Goal: Task Accomplishment & Management: Manage account settings

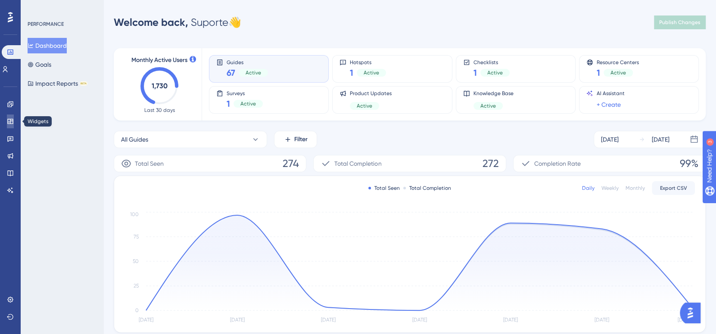
click at [9, 124] on icon at bounding box center [10, 121] width 7 height 7
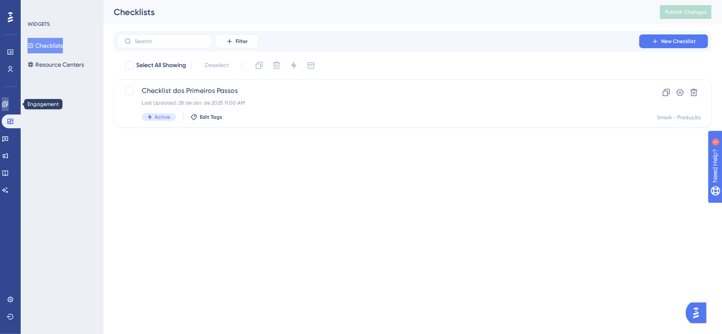
click at [8, 99] on link at bounding box center [5, 104] width 7 height 14
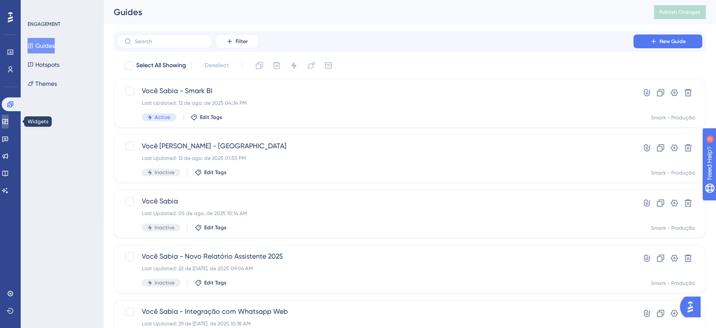
click at [9, 121] on link at bounding box center [5, 122] width 7 height 14
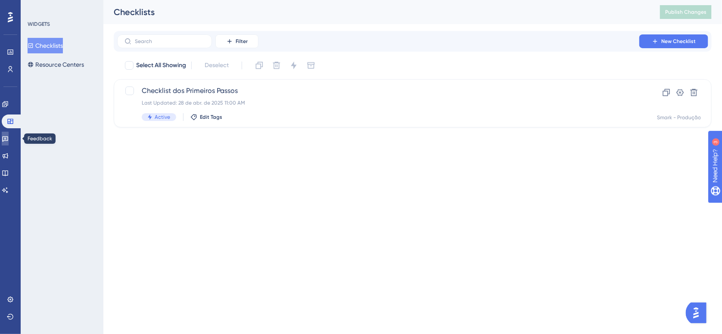
click at [9, 139] on link at bounding box center [5, 139] width 7 height 14
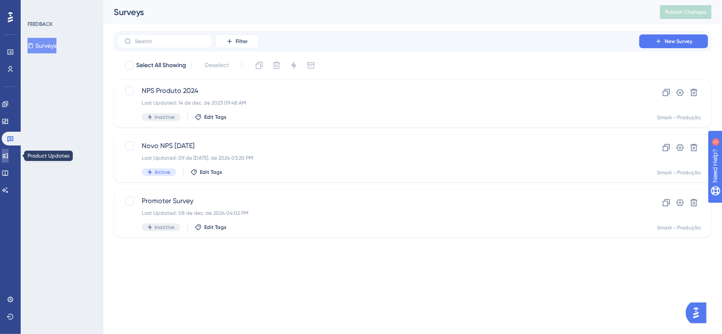
click at [9, 158] on icon at bounding box center [5, 155] width 7 height 7
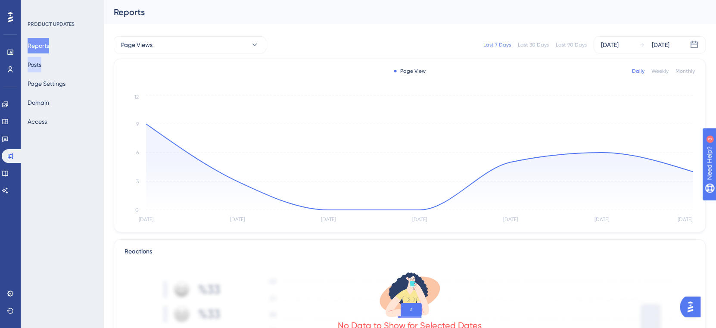
click at [41, 66] on button "Posts" at bounding box center [35, 64] width 14 height 15
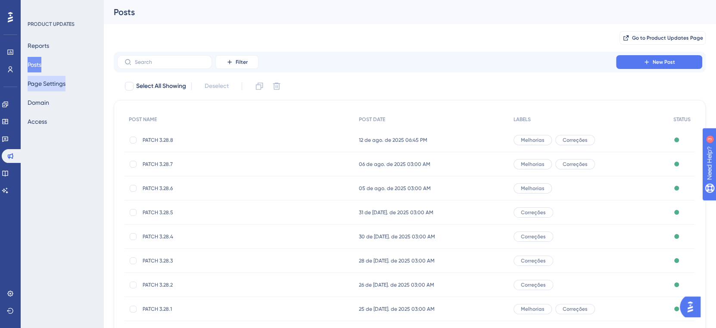
click at [51, 84] on button "Page Settings" at bounding box center [47, 83] width 38 height 15
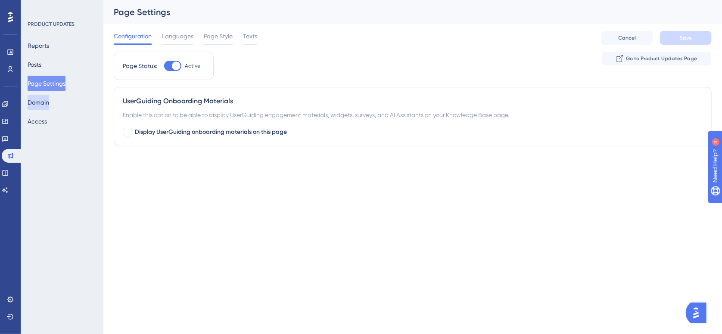
click at [49, 100] on button "Domain" at bounding box center [39, 102] width 22 height 15
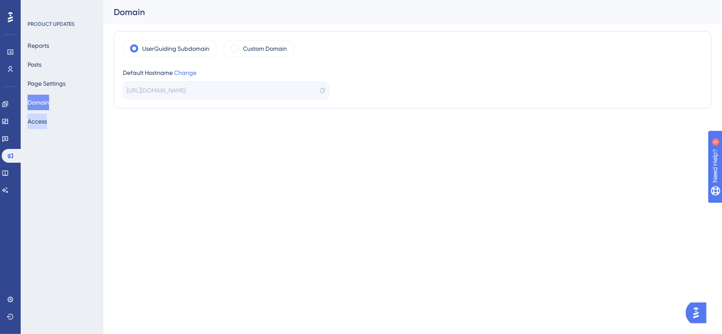
click at [47, 122] on button "Access" at bounding box center [37, 121] width 19 height 15
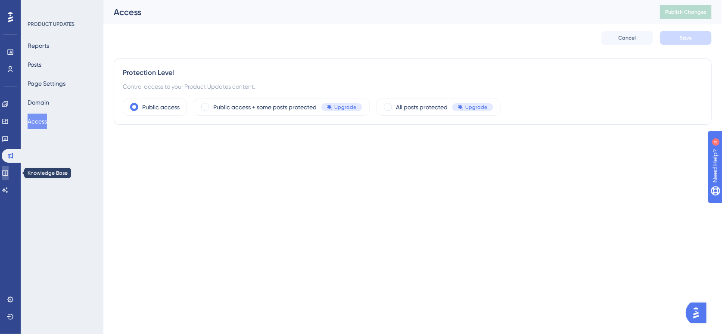
click at [9, 170] on icon at bounding box center [5, 173] width 7 height 7
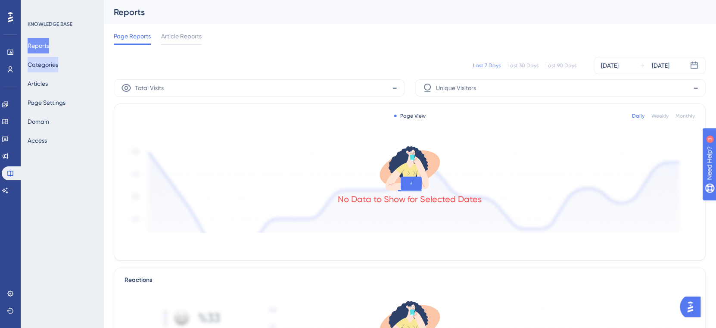
click at [52, 68] on button "Categories" at bounding box center [43, 64] width 31 height 15
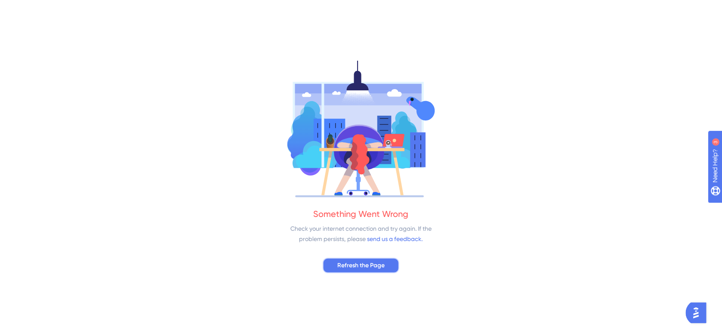
click at [347, 268] on span "Refresh the Page" at bounding box center [360, 265] width 47 height 10
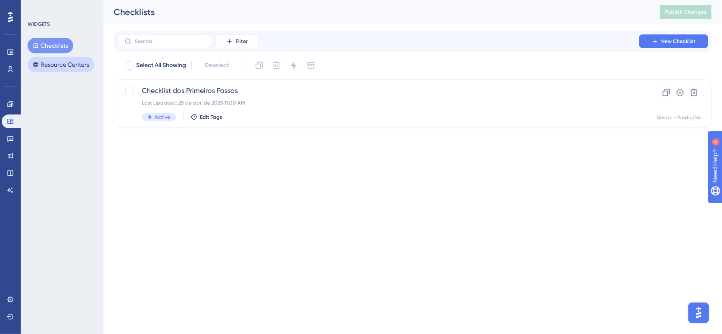
click at [53, 66] on button "Resource Centers" at bounding box center [61, 64] width 67 height 15
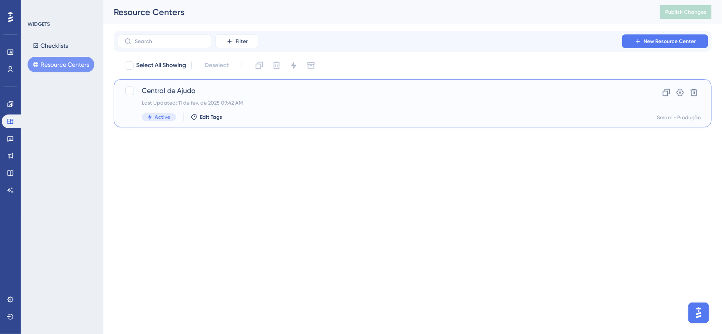
click at [162, 90] on span "Central de Ajuda" at bounding box center [378, 91] width 473 height 10
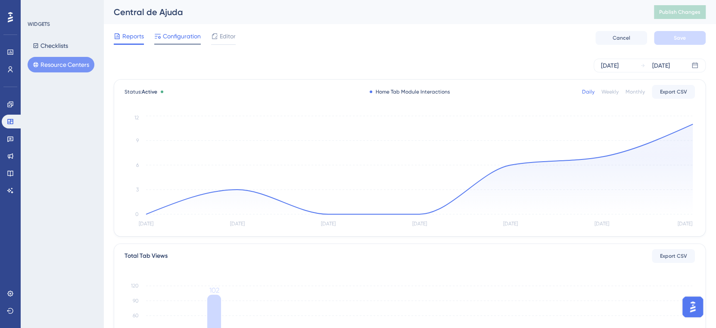
click at [192, 37] on span "Configuration" at bounding box center [182, 36] width 38 height 10
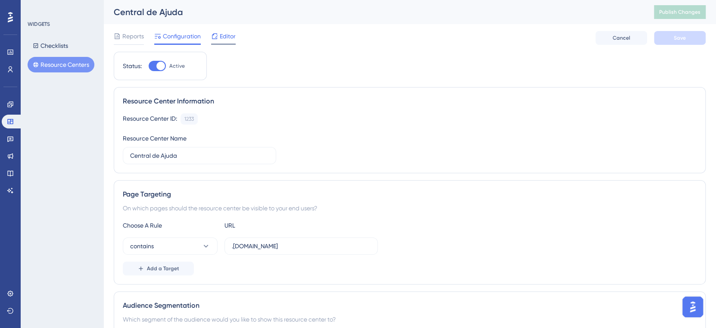
click at [230, 37] on span "Editor" at bounding box center [228, 36] width 16 height 10
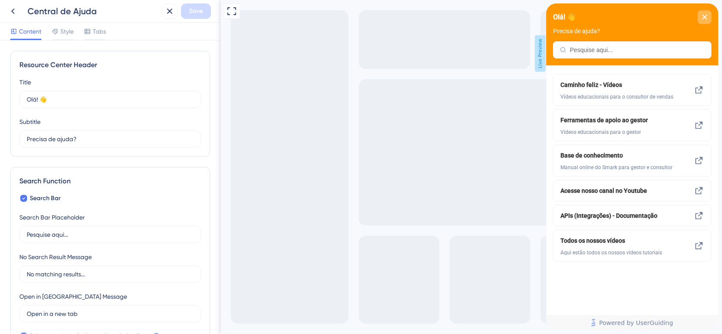
click at [704, 19] on icon "close resource center" at bounding box center [703, 17] width 5 height 5
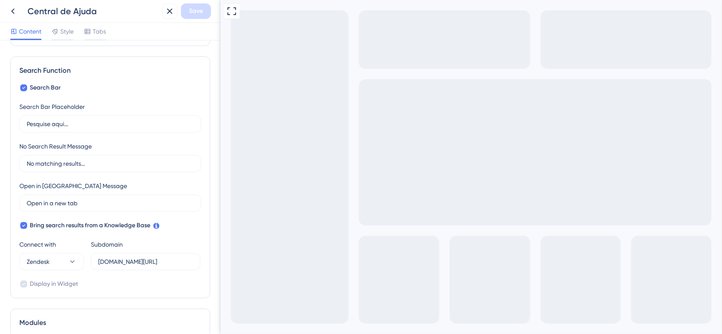
scroll to position [53, 0]
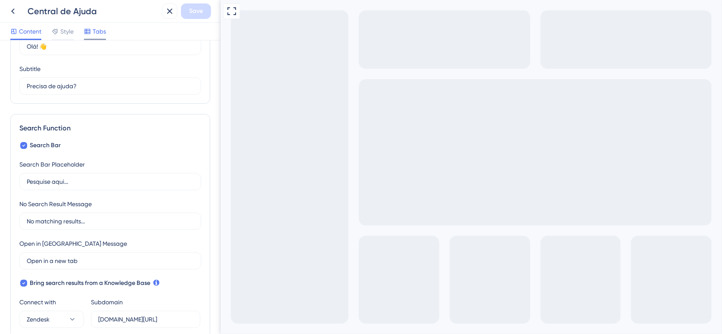
click at [100, 33] on span "Tabs" at bounding box center [99, 31] width 13 height 10
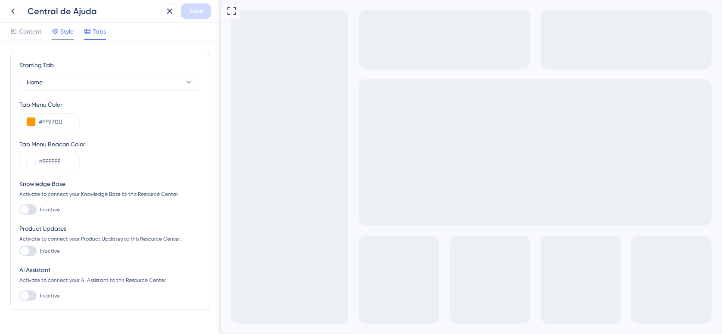
click at [65, 31] on span "Style" at bounding box center [66, 31] width 13 height 10
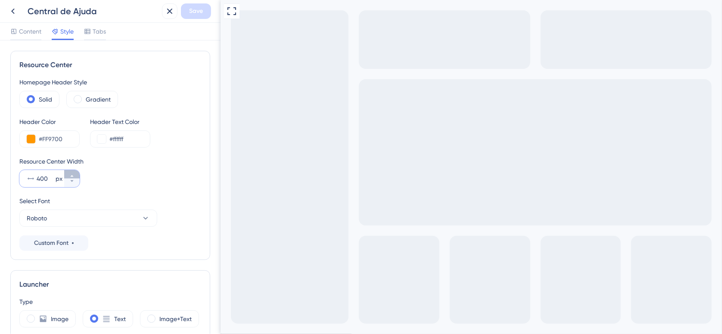
click at [74, 177] on button "400 px" at bounding box center [71, 174] width 15 height 9
click at [77, 183] on button "401 px" at bounding box center [71, 183] width 15 height 9
type input "400"
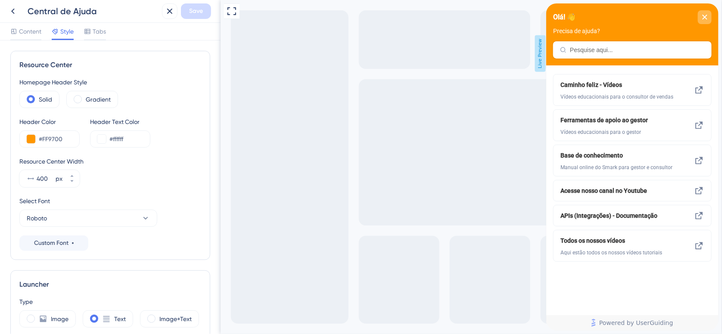
click at [704, 17] on icon "close resource center" at bounding box center [704, 17] width 5 height 5
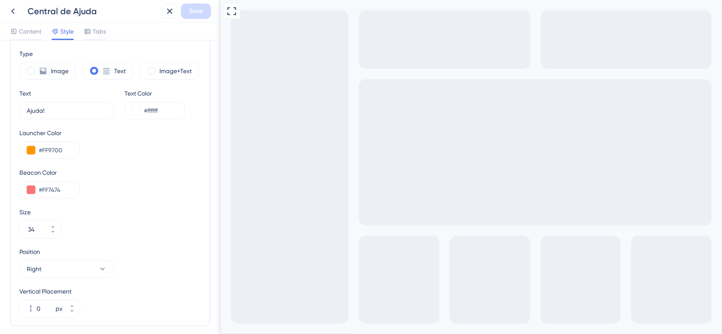
scroll to position [284, 0]
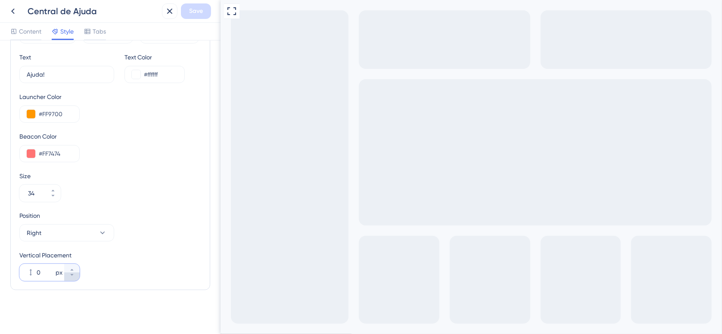
click at [74, 276] on icon at bounding box center [71, 275] width 5 height 5
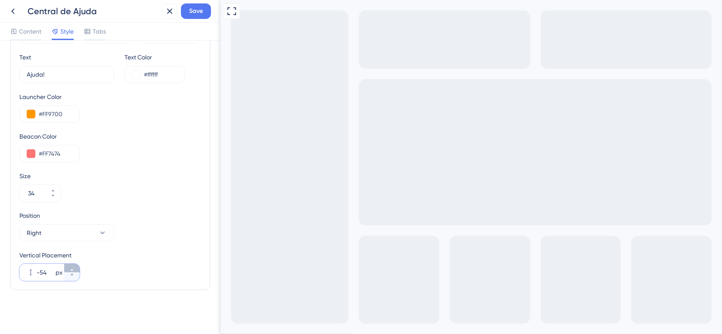
click at [71, 267] on icon at bounding box center [71, 269] width 5 height 5
type input "-50"
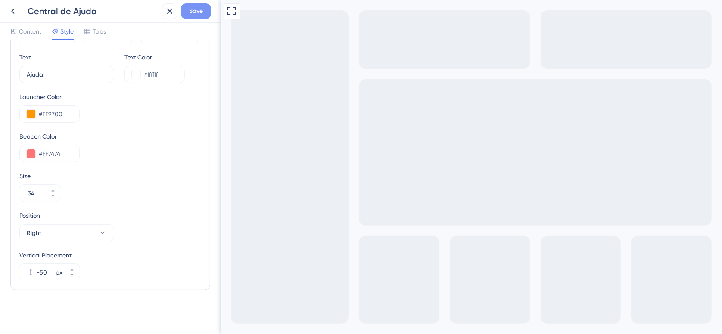
click at [204, 8] on button "Save" at bounding box center [196, 10] width 30 height 15
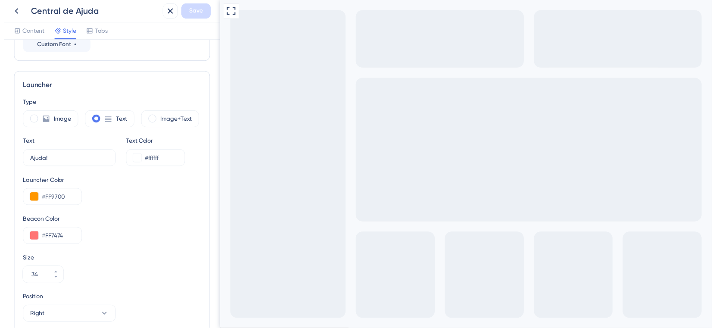
scroll to position [0, 0]
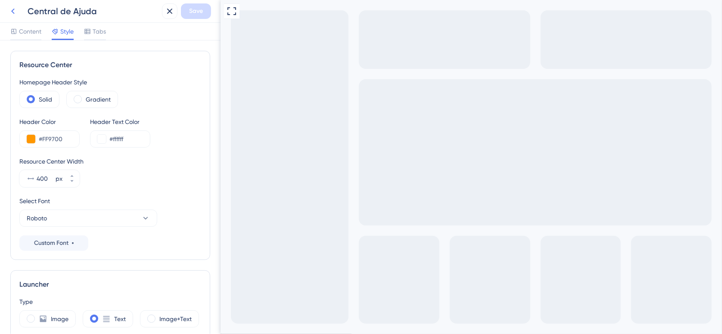
click at [12, 11] on icon at bounding box center [12, 12] width 3 height 6
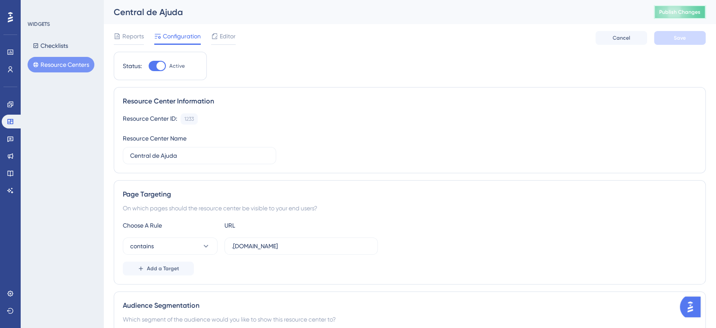
click at [688, 9] on span "Publish Changes" at bounding box center [679, 12] width 41 height 7
click at [224, 38] on span "Editor" at bounding box center [228, 36] width 16 height 10
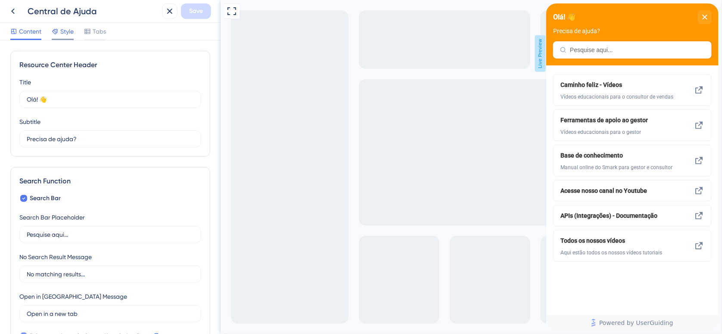
click at [64, 31] on span "Style" at bounding box center [66, 31] width 13 height 10
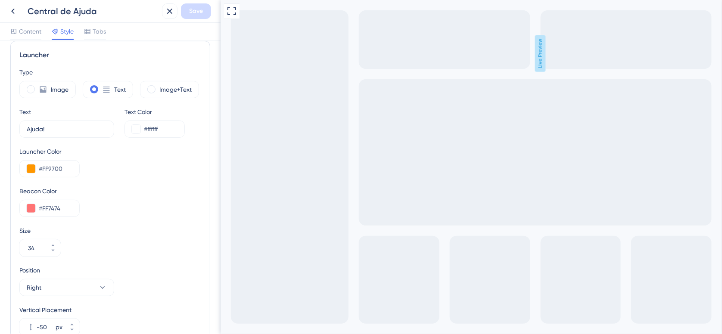
scroll to position [284, 0]
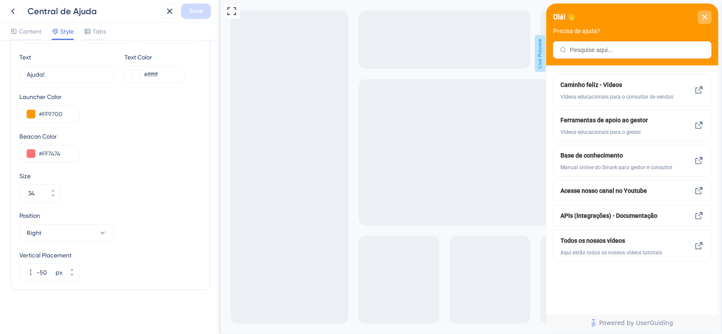
click at [706, 17] on icon "close resource center" at bounding box center [703, 17] width 5 height 5
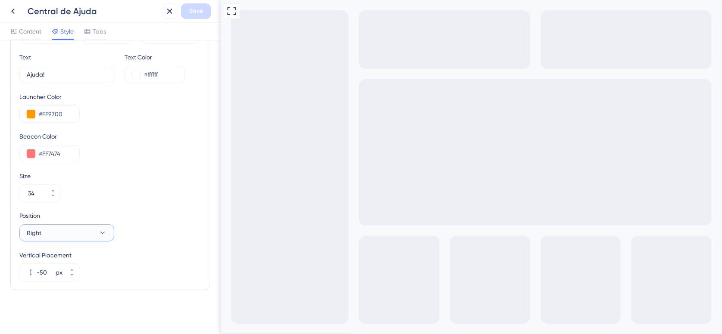
click at [104, 232] on icon at bounding box center [102, 233] width 9 height 9
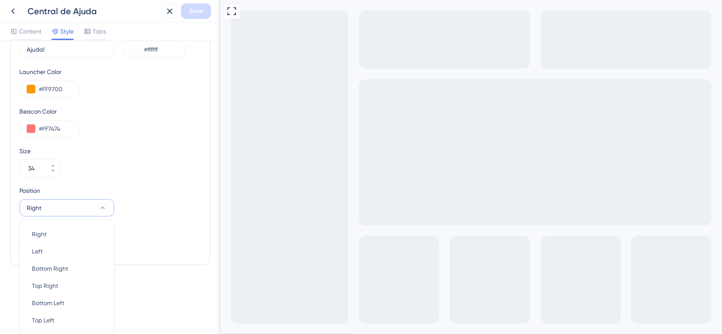
scroll to position [309, 0]
click at [152, 223] on div "Position Right Right Right Left Left Bottom Right Bottom Right Top Right Top Ri…" at bounding box center [110, 221] width 182 height 71
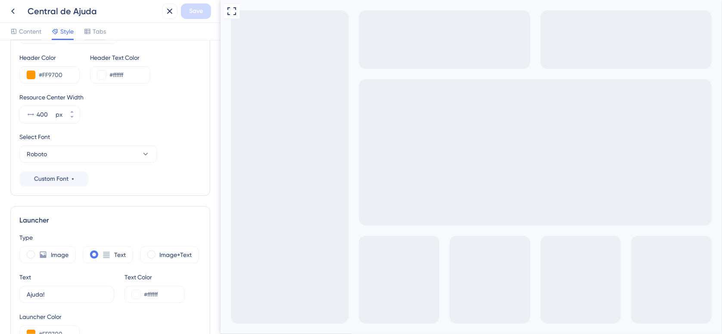
scroll to position [284, 0]
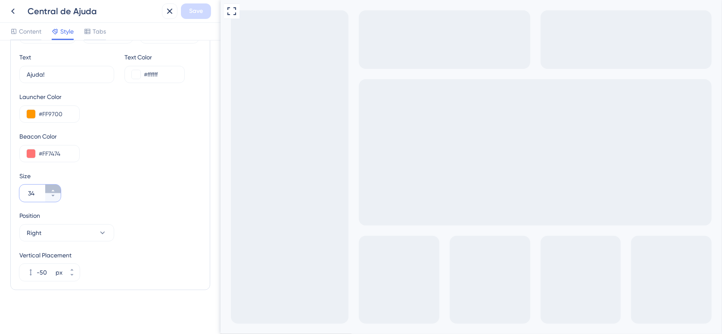
click at [56, 189] on button "34" at bounding box center [52, 189] width 15 height 9
click at [56, 189] on button "35" at bounding box center [52, 189] width 15 height 9
click at [52, 198] on button "36" at bounding box center [52, 197] width 15 height 9
click at [54, 198] on button "35" at bounding box center [52, 197] width 15 height 9
click at [56, 188] on button "34" at bounding box center [52, 189] width 15 height 9
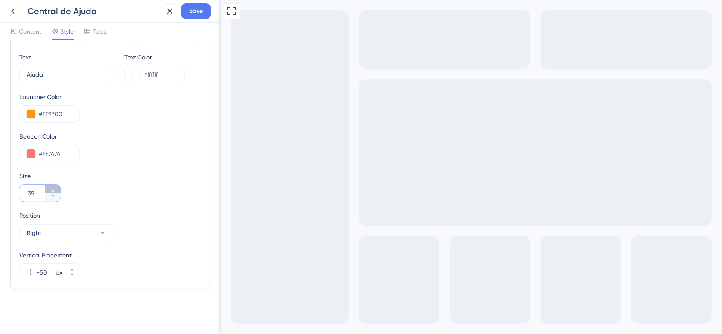
click at [56, 188] on button "35" at bounding box center [52, 189] width 15 height 9
click at [53, 197] on icon at bounding box center [52, 195] width 5 height 5
type input "34"
click at [87, 189] on div "Size 34" at bounding box center [110, 186] width 182 height 31
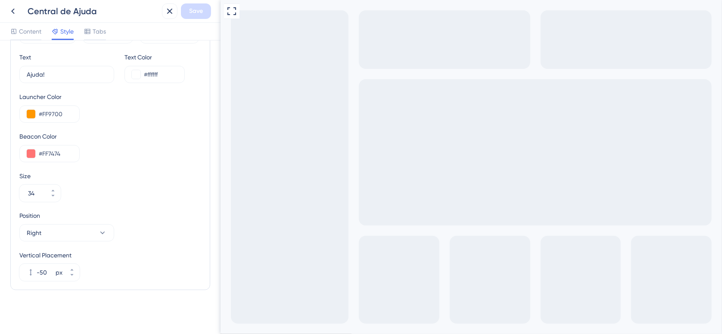
click at [22, 25] on div "Content Style Tabs" at bounding box center [110, 32] width 220 height 18
click at [19, 33] on span "Content" at bounding box center [30, 31] width 22 height 10
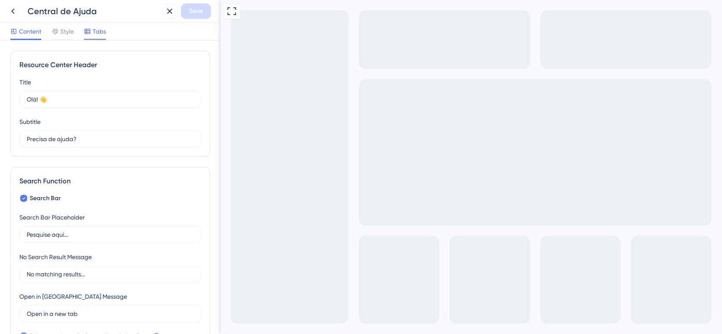
click at [101, 30] on span "Tabs" at bounding box center [99, 31] width 13 height 10
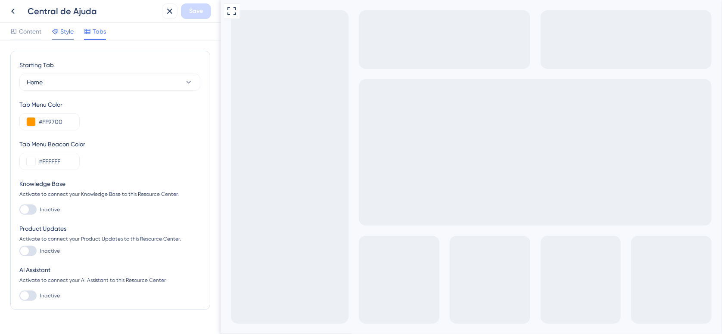
click at [63, 33] on span "Style" at bounding box center [66, 31] width 13 height 10
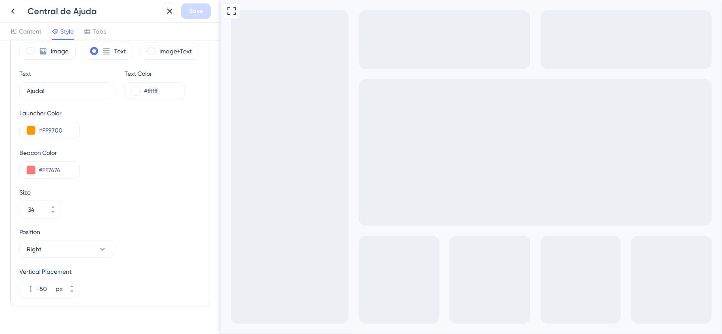
scroll to position [284, 0]
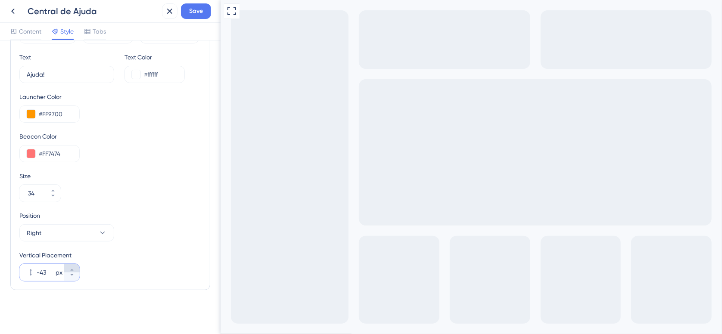
click at [75, 269] on button "-43 px" at bounding box center [71, 268] width 15 height 9
click at [74, 273] on icon at bounding box center [71, 275] width 5 height 5
type input "-70"
click at [196, 9] on span "Save" at bounding box center [196, 11] width 14 height 10
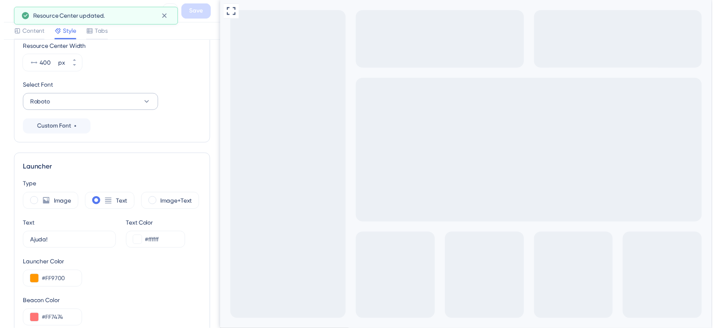
scroll to position [112, 0]
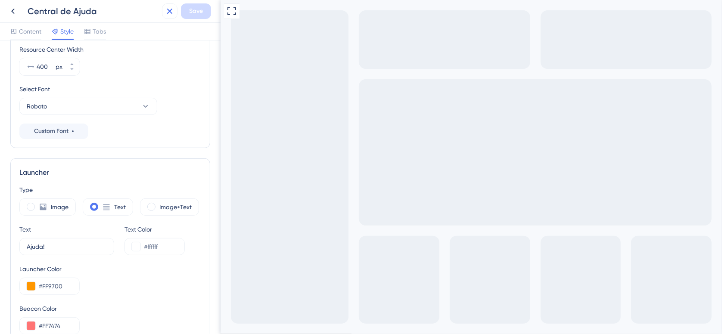
click at [174, 12] on icon at bounding box center [169, 11] width 10 height 10
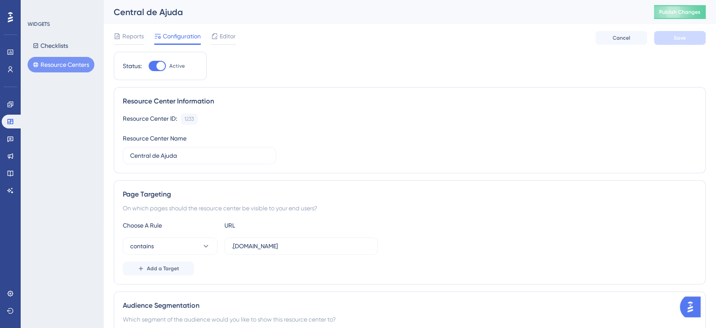
click at [455, 71] on div "Status: Active Resource Center Information Resource Center ID: 1233 Copy Resour…" at bounding box center [410, 278] width 592 height 452
click at [693, 12] on span "Publish Changes" at bounding box center [679, 12] width 41 height 7
click at [56, 43] on button "Checklists" at bounding box center [51, 45] width 46 height 15
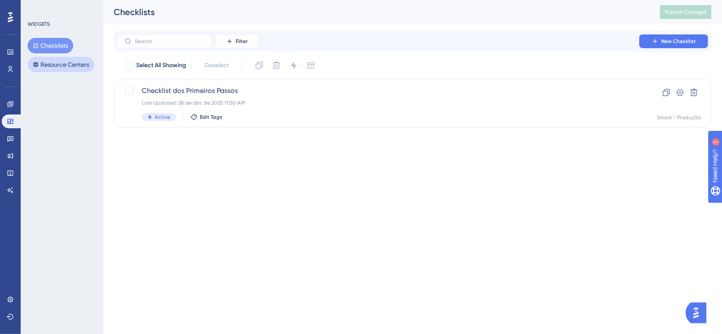
click at [59, 62] on button "Resource Centers" at bounding box center [61, 64] width 67 height 15
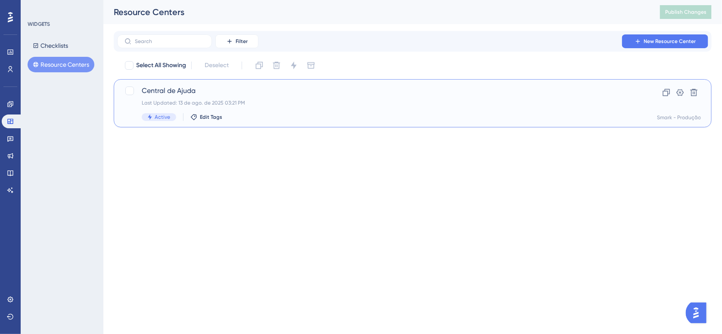
click at [295, 106] on div "Last Updated: 13 de ago. de 2025 03:21 PM" at bounding box center [378, 102] width 473 height 7
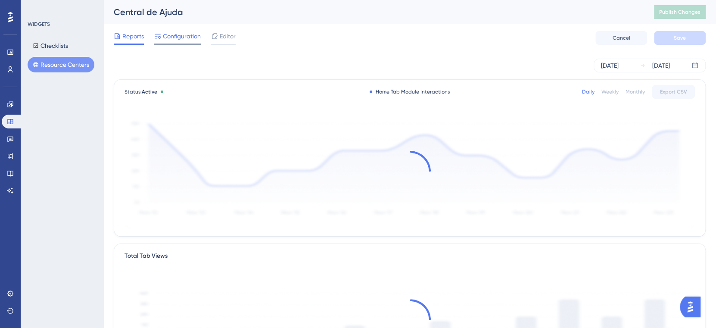
click at [183, 39] on span "Configuration" at bounding box center [182, 36] width 38 height 10
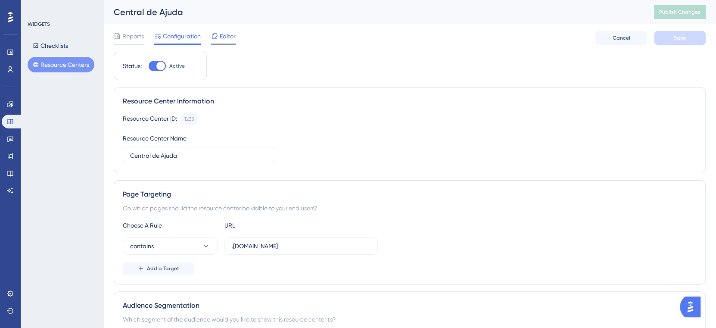
click at [230, 38] on span "Editor" at bounding box center [228, 36] width 16 height 10
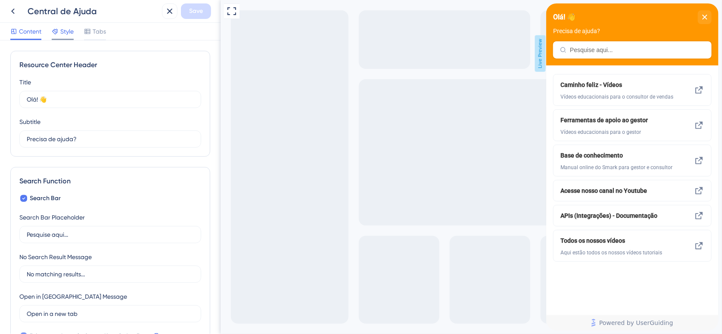
click at [70, 33] on span "Style" at bounding box center [66, 31] width 13 height 10
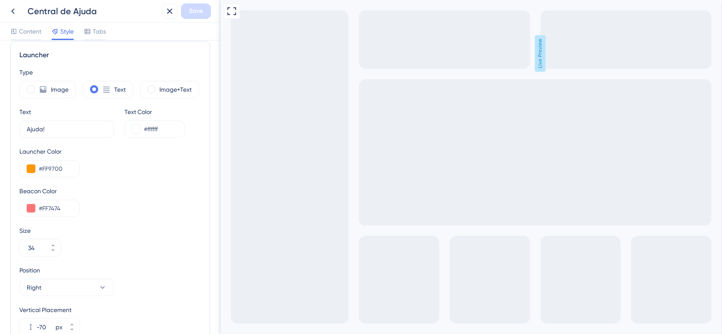
scroll to position [284, 0]
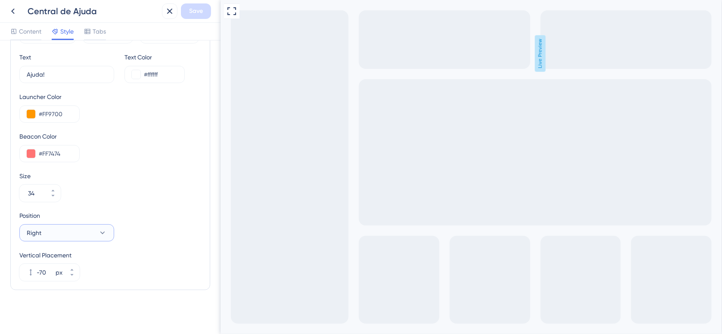
click at [105, 229] on icon at bounding box center [102, 233] width 9 height 9
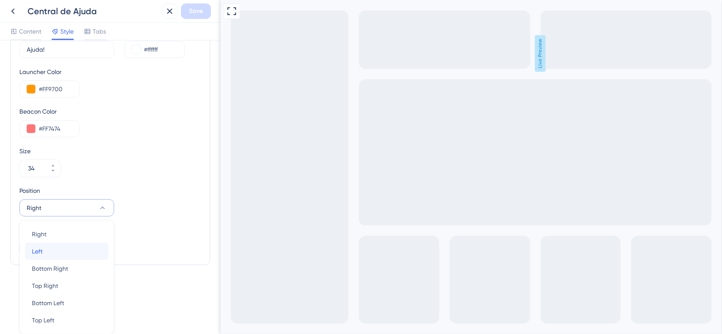
click at [77, 249] on div "Left Left" at bounding box center [67, 251] width 70 height 17
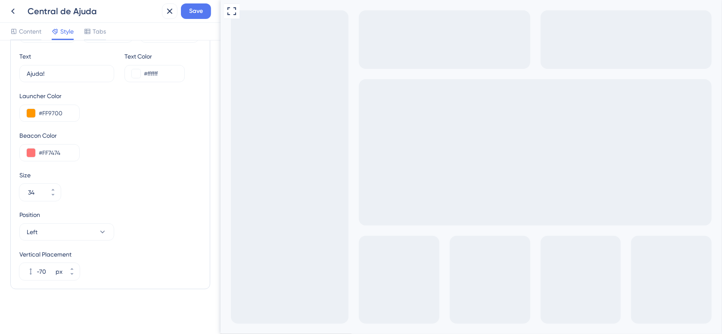
scroll to position [284, 0]
click at [100, 232] on icon at bounding box center [102, 233] width 5 height 3
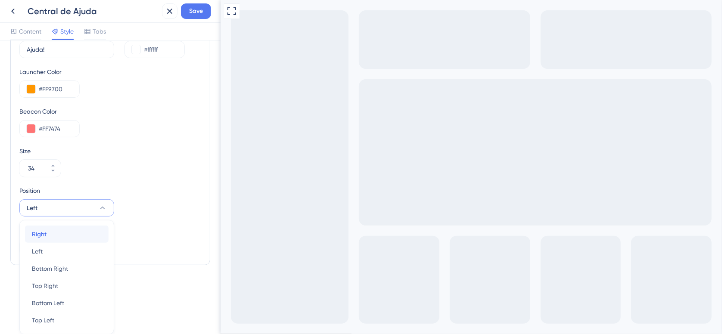
click at [87, 235] on div "Right Right" at bounding box center [67, 234] width 70 height 17
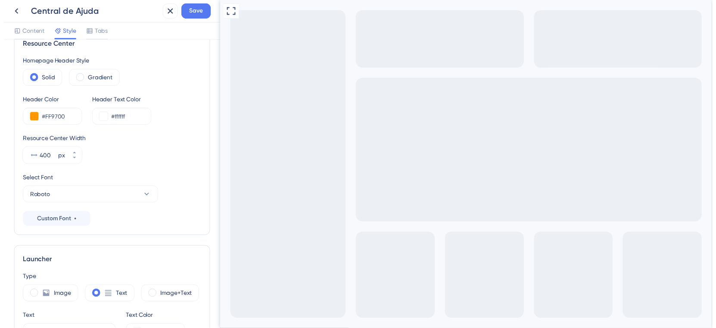
scroll to position [0, 0]
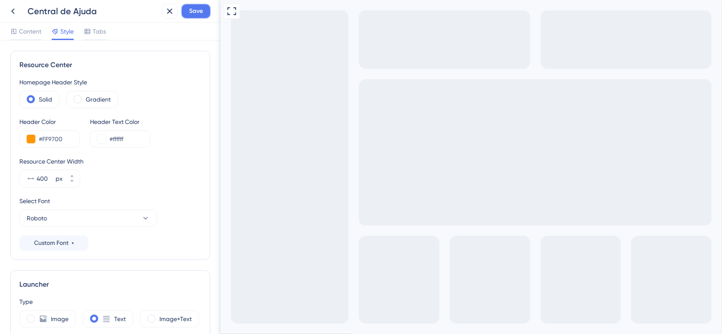
click at [195, 11] on span "Save" at bounding box center [196, 11] width 14 height 10
click at [15, 10] on icon at bounding box center [13, 11] width 10 height 10
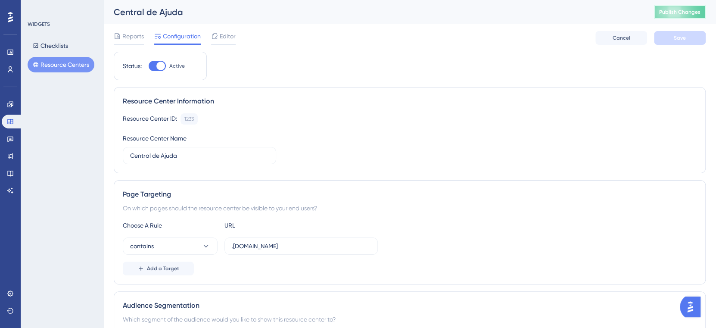
click at [694, 14] on button "Publish Changes" at bounding box center [680, 12] width 52 height 14
click at [223, 36] on span "Editor" at bounding box center [228, 36] width 16 height 10
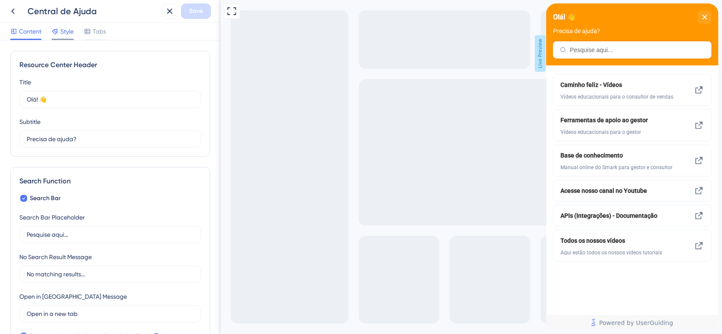
click at [70, 26] on span "Style" at bounding box center [66, 31] width 13 height 10
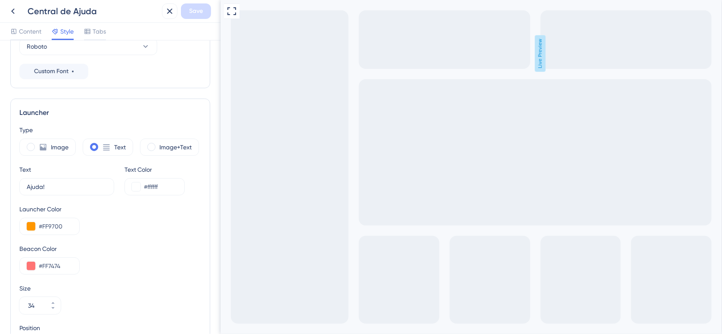
scroll to position [284, 0]
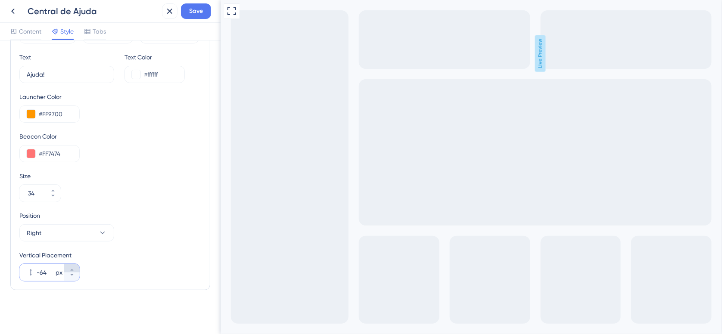
click at [74, 267] on icon at bounding box center [71, 269] width 5 height 5
click at [73, 275] on icon at bounding box center [71, 275] width 5 height 5
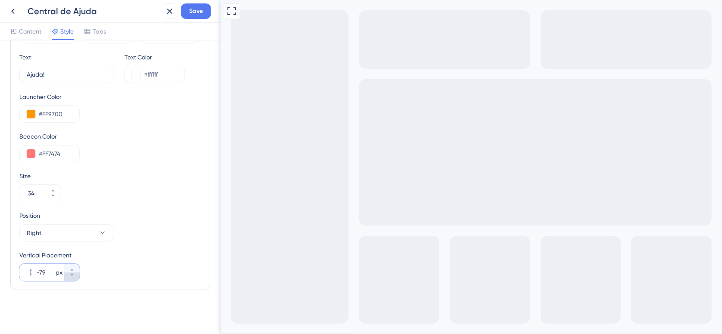
type input "-80"
click at [105, 272] on div "Vertical Placement -80 px" at bounding box center [110, 265] width 182 height 31
click at [198, 8] on span "Save" at bounding box center [196, 11] width 14 height 10
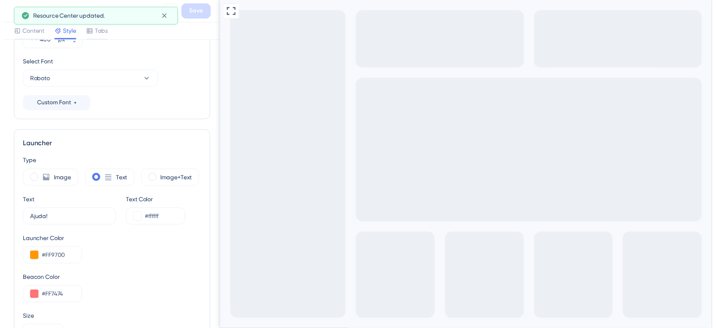
scroll to position [112, 0]
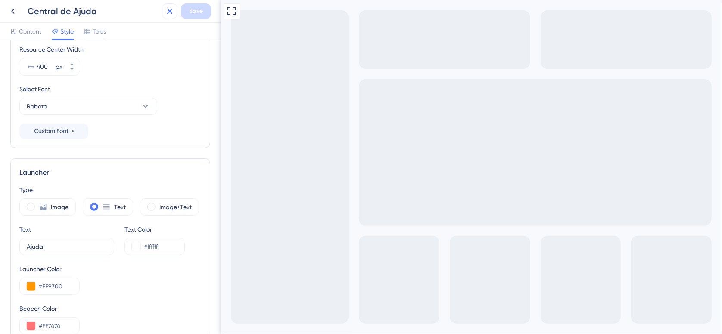
click at [170, 12] on icon at bounding box center [170, 12] width 6 height 6
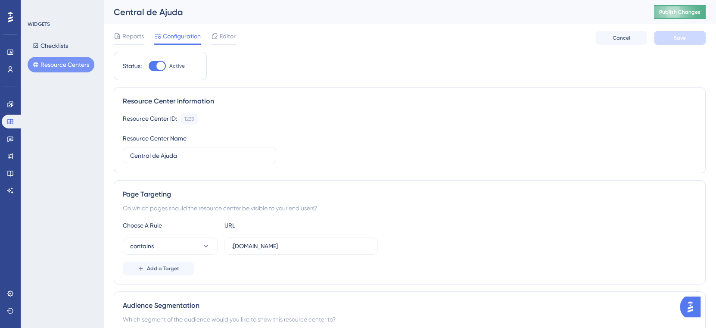
click at [686, 9] on span "Publish Changes" at bounding box center [679, 12] width 41 height 7
click at [235, 32] on span "Editor" at bounding box center [228, 36] width 16 height 10
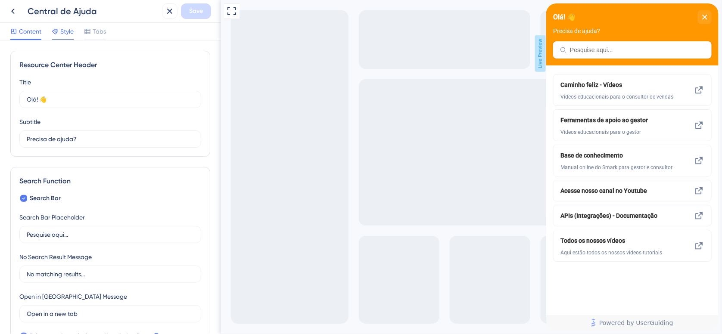
click at [66, 31] on span "Style" at bounding box center [66, 31] width 13 height 10
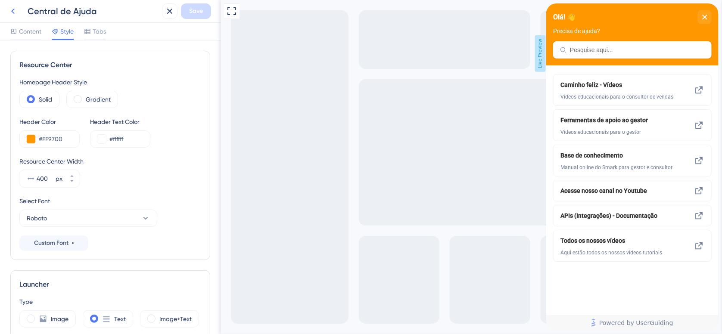
click at [9, 12] on icon at bounding box center [13, 11] width 10 height 10
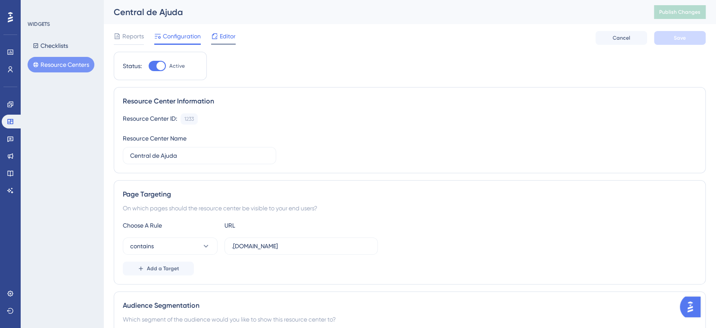
click at [228, 39] on span "Editor" at bounding box center [228, 36] width 16 height 10
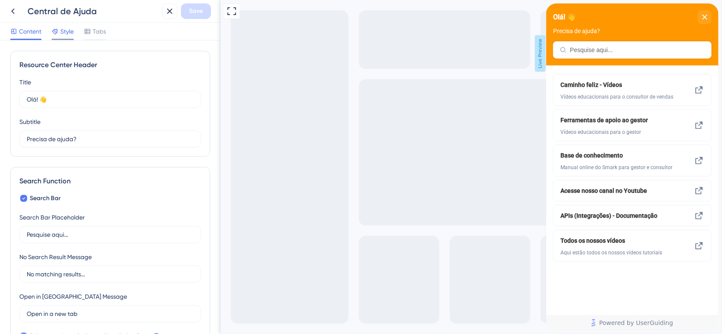
click at [71, 31] on span "Style" at bounding box center [66, 31] width 13 height 10
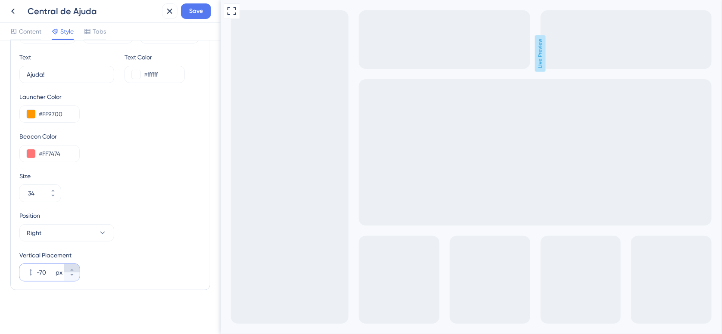
click at [75, 270] on button "-70 px" at bounding box center [71, 268] width 15 height 9
click at [71, 274] on icon at bounding box center [71, 275] width 5 height 5
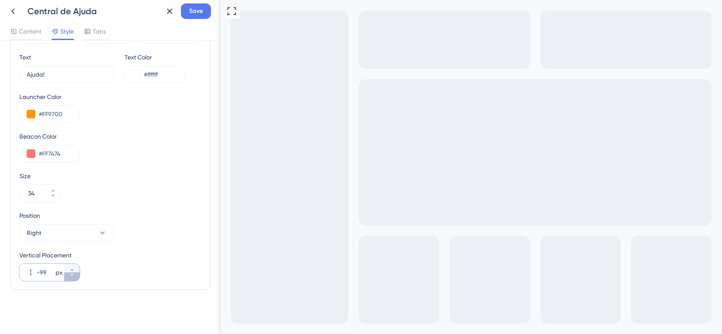
click at [71, 274] on icon at bounding box center [71, 275] width 5 height 5
type input "-100"
click at [112, 266] on div "Vertical Placement -100 px" at bounding box center [110, 265] width 182 height 31
click at [201, 12] on span "Save" at bounding box center [196, 11] width 14 height 10
click at [15, 14] on icon at bounding box center [13, 11] width 10 height 10
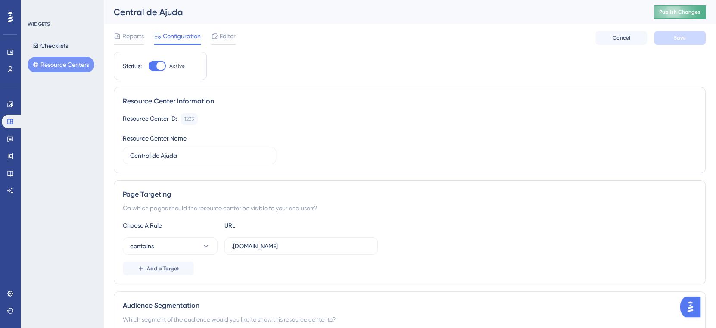
click at [684, 12] on span "Publish Changes" at bounding box center [679, 12] width 41 height 7
click at [230, 35] on span "Editor" at bounding box center [228, 36] width 16 height 10
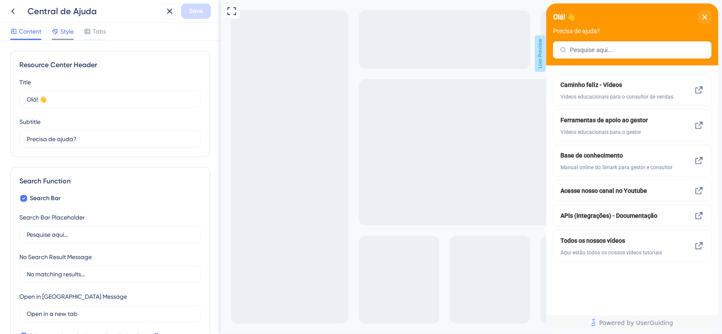
click at [67, 31] on span "Style" at bounding box center [66, 31] width 13 height 10
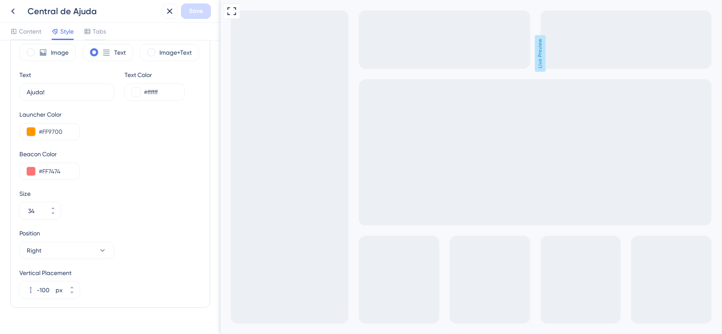
scroll to position [284, 0]
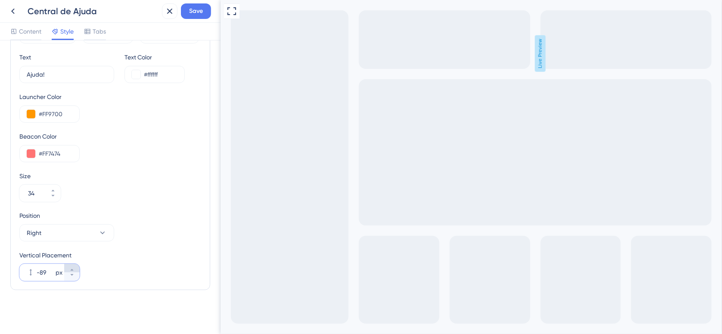
click at [74, 267] on button "-89 px" at bounding box center [71, 268] width 15 height 9
click at [72, 276] on icon at bounding box center [71, 275] width 5 height 5
click at [75, 266] on button "-114 px" at bounding box center [71, 268] width 15 height 9
click at [75, 266] on button "-113 px" at bounding box center [71, 268] width 15 height 9
click at [75, 266] on button "-112 px" at bounding box center [71, 268] width 15 height 9
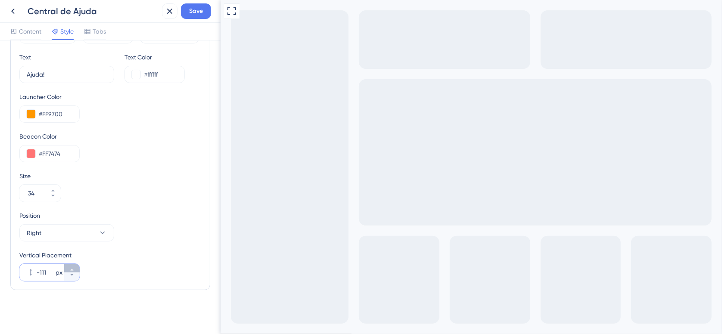
click at [75, 266] on button "-111 px" at bounding box center [71, 268] width 15 height 9
type input "-110"
click at [125, 274] on div "Vertical Placement -110 px" at bounding box center [110, 265] width 182 height 31
click at [199, 11] on span "Save" at bounding box center [196, 11] width 14 height 10
click at [15, 13] on icon at bounding box center [13, 11] width 10 height 10
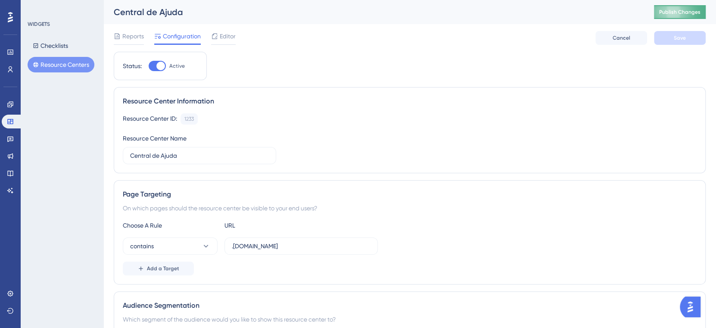
click at [683, 11] on span "Publish Changes" at bounding box center [679, 12] width 41 height 7
click at [226, 38] on span "Editor" at bounding box center [228, 36] width 16 height 10
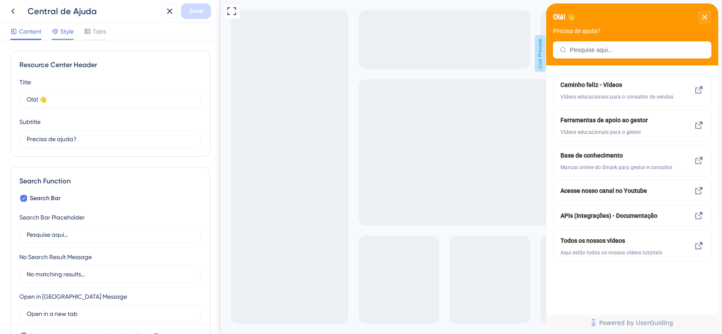
click at [66, 31] on span "Style" at bounding box center [66, 31] width 13 height 10
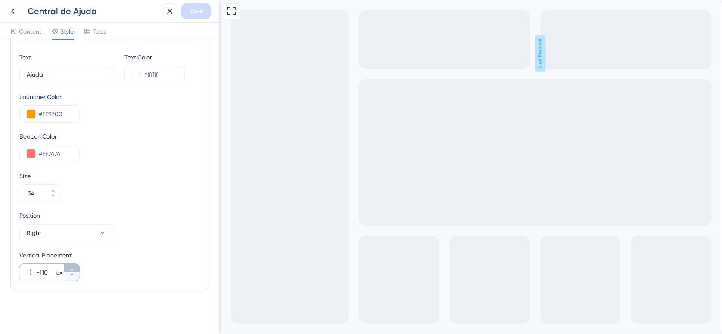
click at [75, 268] on button "-110 px" at bounding box center [71, 268] width 15 height 9
click at [75, 268] on button "-109 px" at bounding box center [71, 268] width 15 height 9
click at [70, 275] on icon at bounding box center [71, 275] width 5 height 5
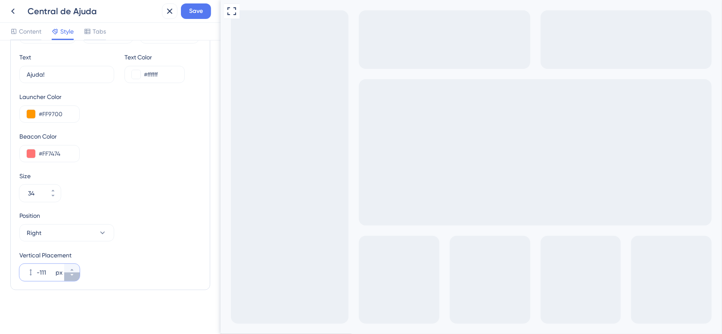
click at [70, 275] on icon at bounding box center [71, 275] width 5 height 5
type input "-115"
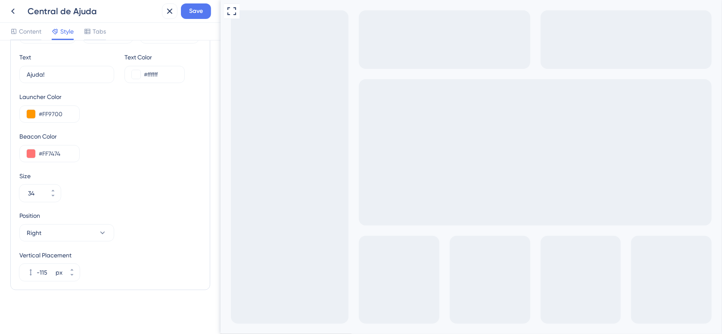
click at [107, 274] on div "Vertical Placement -115 px" at bounding box center [110, 265] width 182 height 31
click at [198, 12] on span "Save" at bounding box center [196, 11] width 14 height 10
click at [15, 11] on icon at bounding box center [13, 11] width 10 height 10
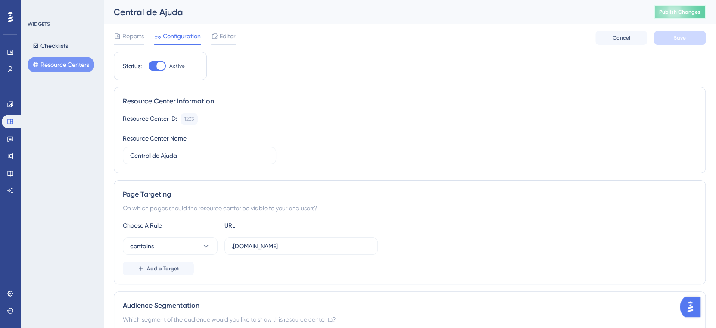
click at [695, 13] on button "Publish Changes" at bounding box center [680, 12] width 52 height 14
click at [227, 35] on span "Editor" at bounding box center [228, 36] width 16 height 10
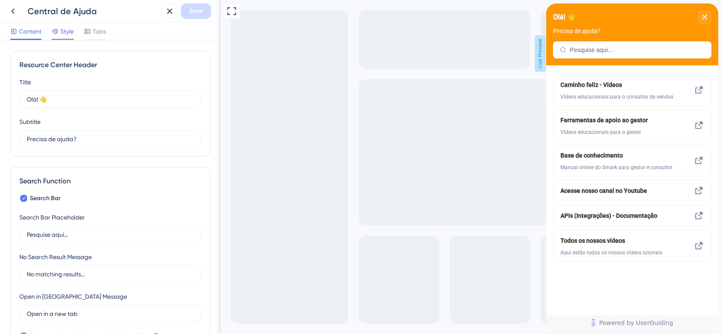
click at [64, 32] on span "Style" at bounding box center [66, 31] width 13 height 10
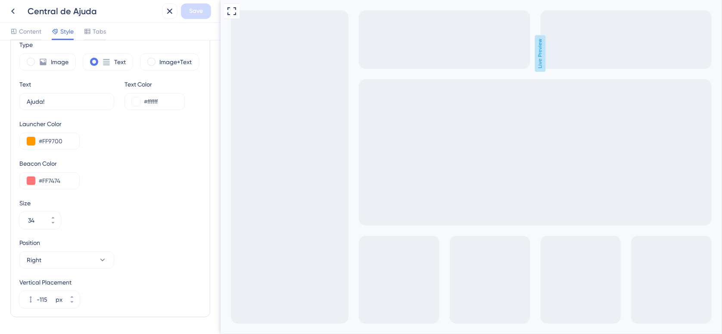
scroll to position [284, 0]
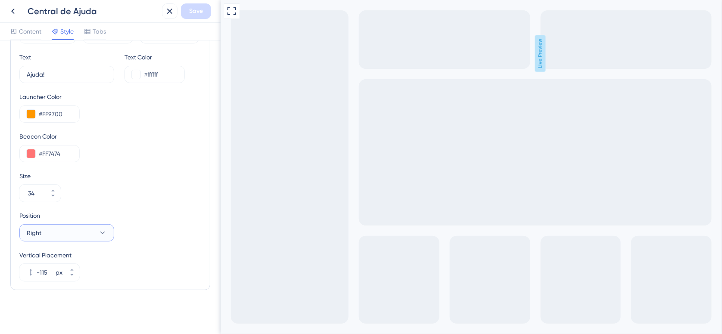
click at [106, 236] on icon at bounding box center [102, 233] width 9 height 9
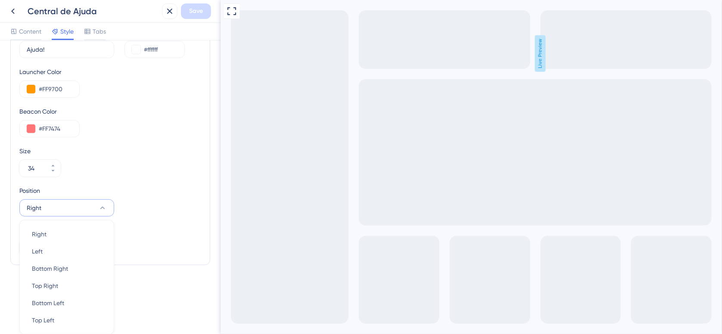
click at [167, 213] on div "Position Right Right Right Left Left Bottom Right Bottom Right Top Right Top Ri…" at bounding box center [110, 201] width 182 height 31
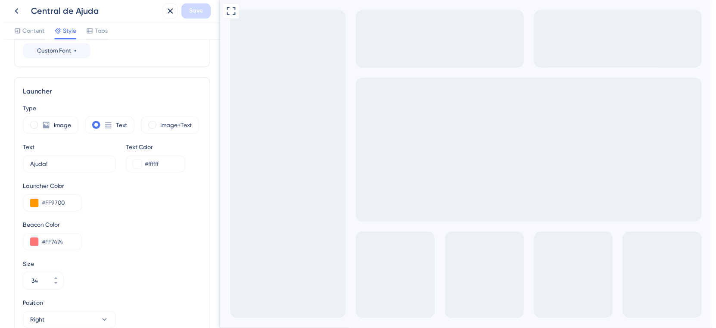
scroll to position [55, 0]
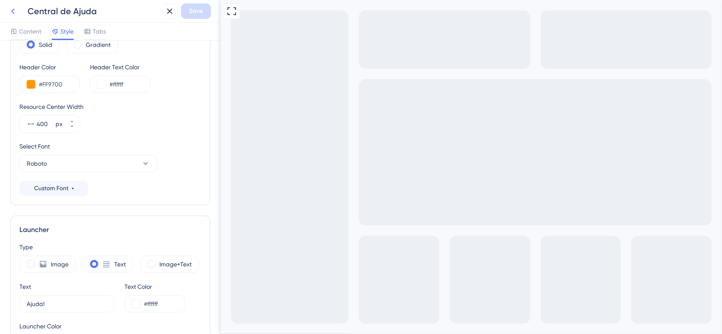
click at [16, 9] on icon at bounding box center [13, 11] width 10 height 10
